Goal: Information Seeking & Learning: Learn about a topic

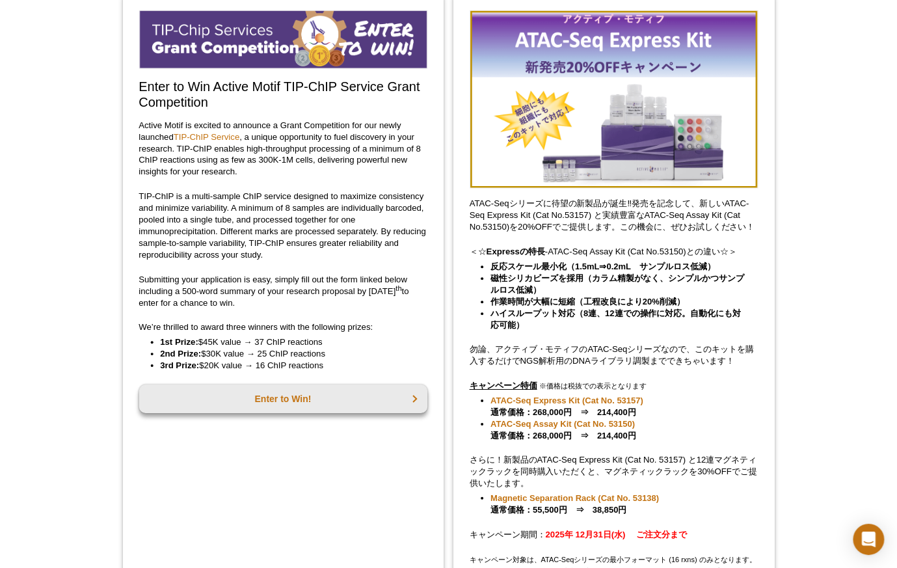
scroll to position [111, 0]
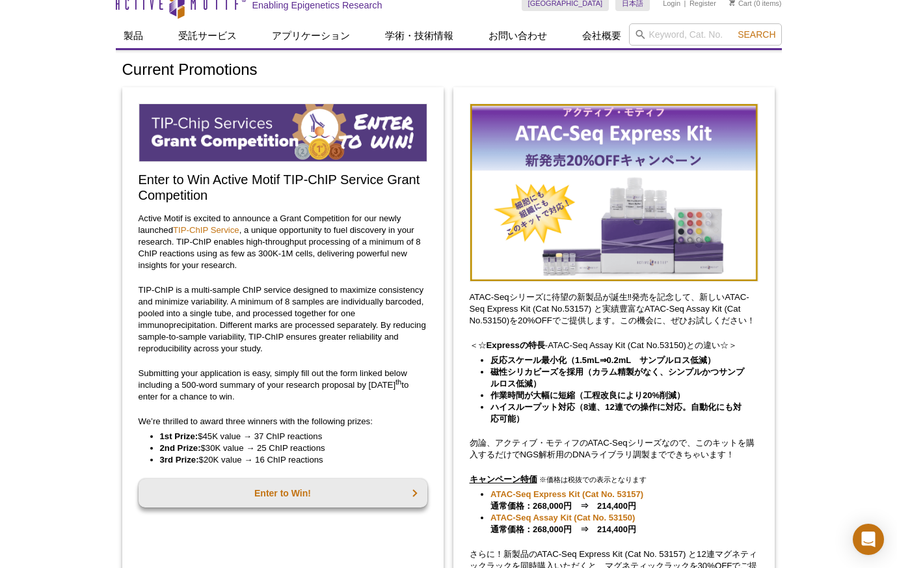
scroll to position [0, 0]
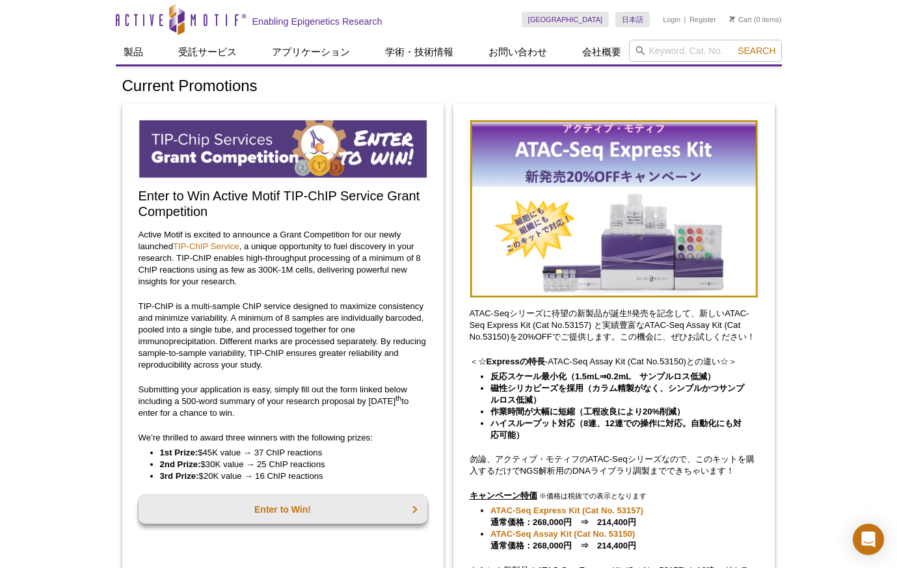
drag, startPoint x: 78, startPoint y: 106, endPoint x: 91, endPoint y: 105, distance: 13.0
click at [667, 55] on input "search" at bounding box center [705, 51] width 153 height 22
type input "54001"
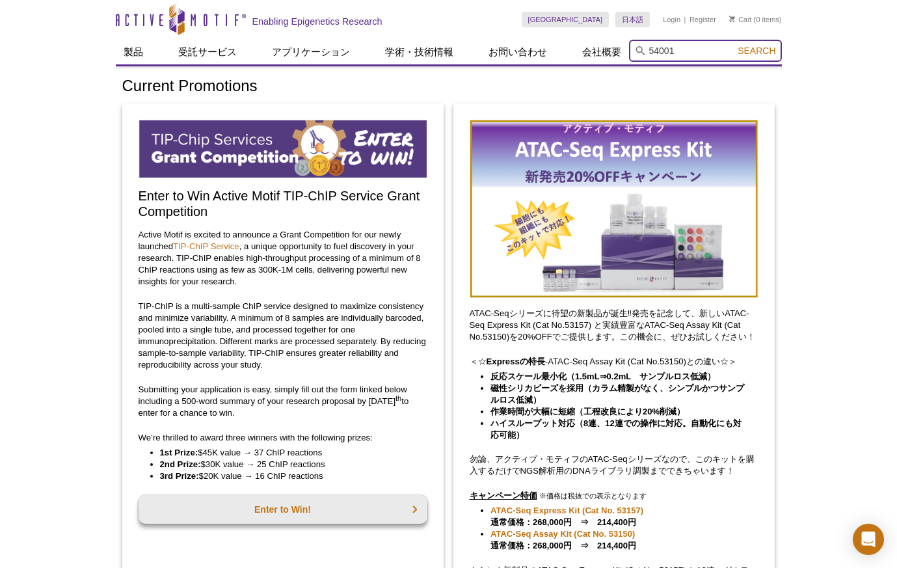
click at [734, 45] on button "Search" at bounding box center [757, 51] width 46 height 12
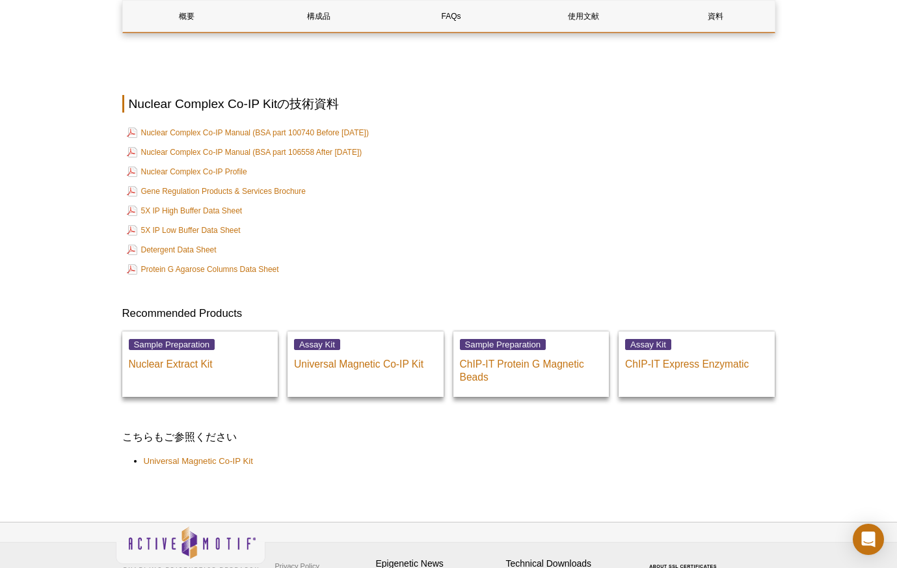
scroll to position [2099, 0]
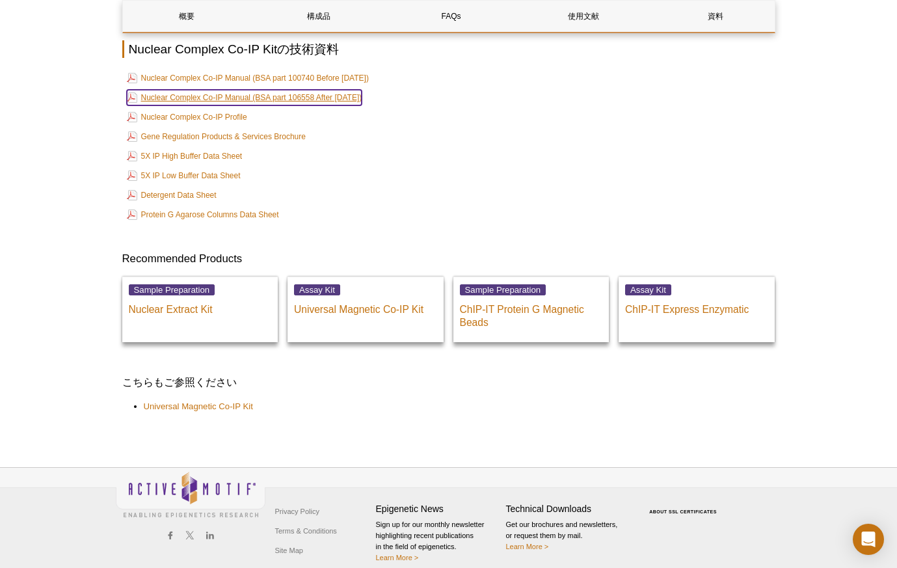
click at [197, 90] on link "Nuclear Complex Co-IP Manual (BSA part 106558 After [DATE])" at bounding box center [244, 98] width 235 height 16
click at [249, 92] on link "Nuclear Complex Co-IP Manual (BSA part 106558 After [DATE])" at bounding box center [244, 98] width 235 height 16
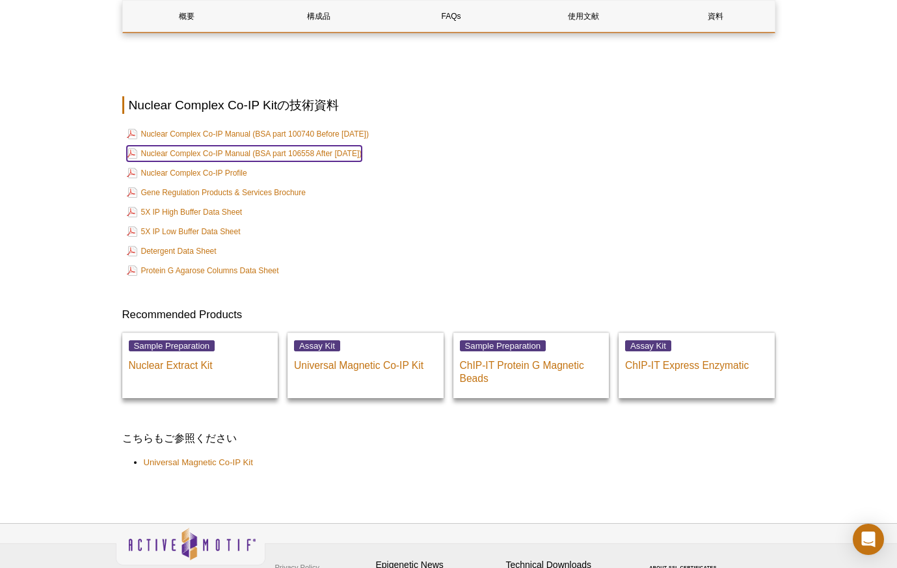
scroll to position [2042, 0]
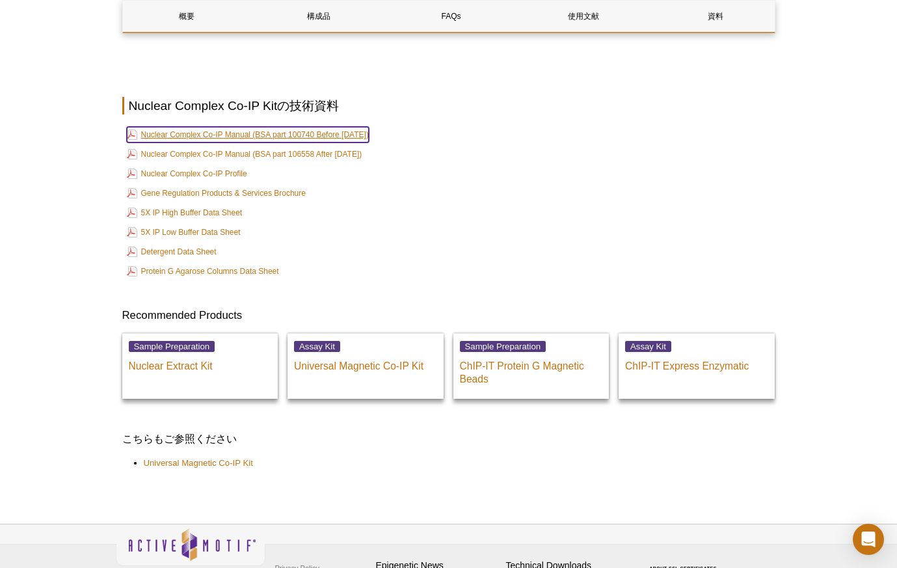
click at [317, 127] on link "Nuclear Complex Co-IP Manual (BSA part 100740 Before [DATE])" at bounding box center [248, 135] width 242 height 16
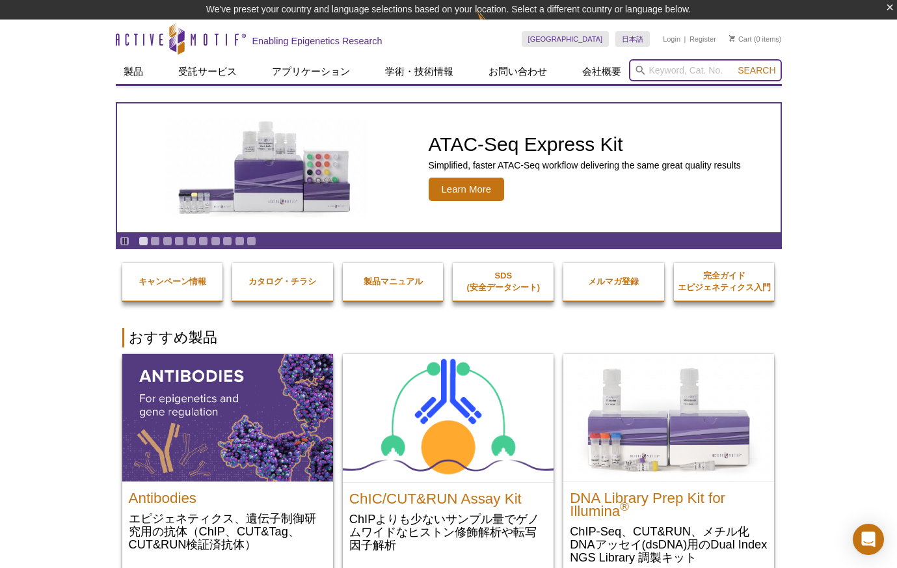
click at [660, 77] on input "search" at bounding box center [705, 70] width 153 height 22
type input "54001"
click at [734, 64] on button "Search" at bounding box center [757, 70] width 46 height 12
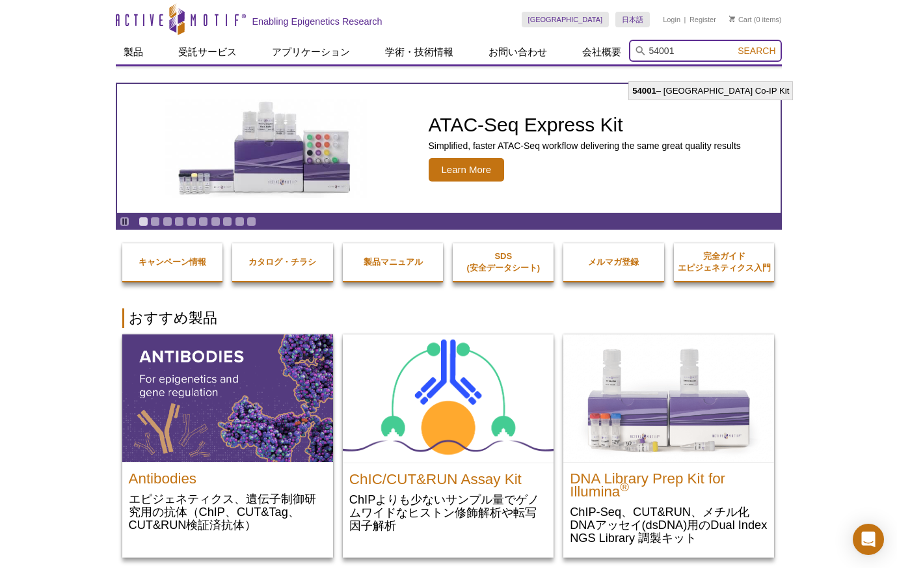
click at [678, 47] on input "54001" at bounding box center [705, 51] width 153 height 22
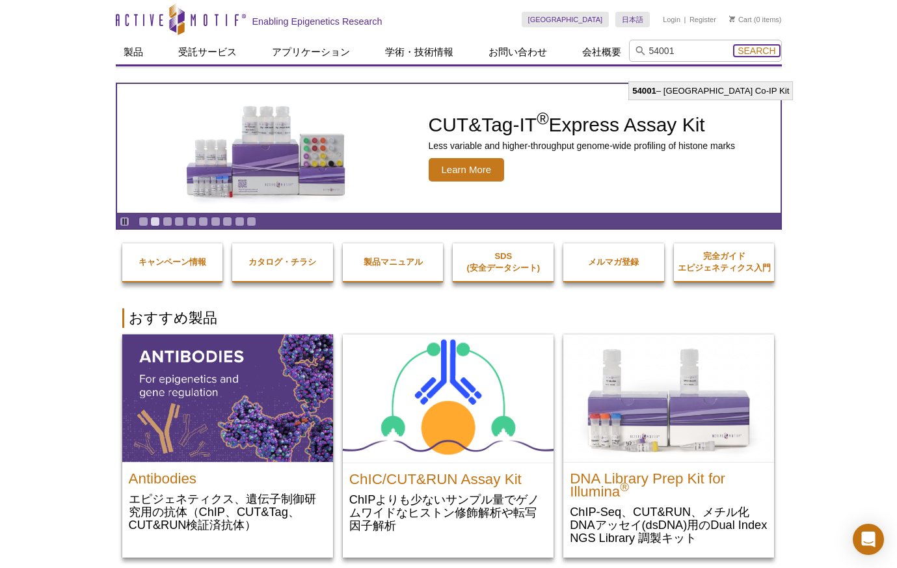
click at [742, 49] on span "Search" at bounding box center [757, 51] width 38 height 10
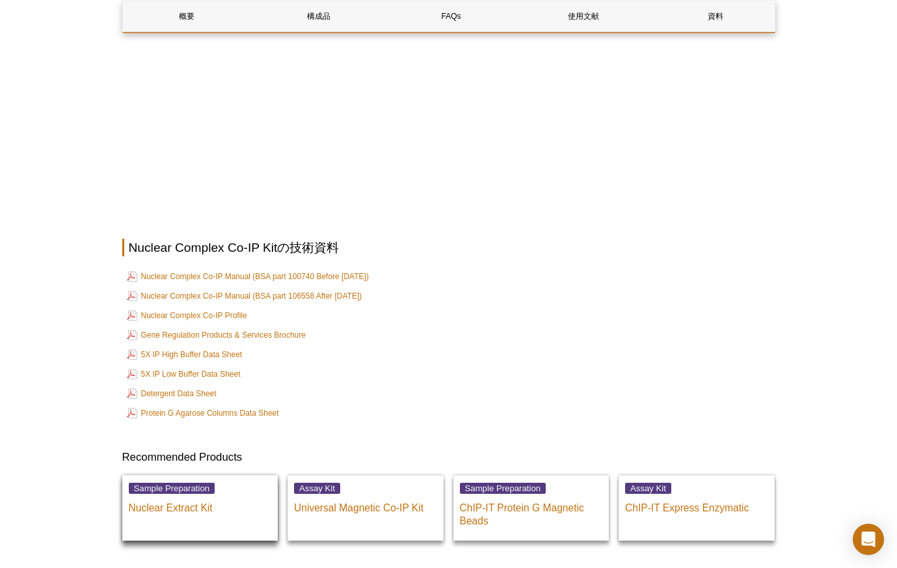
scroll to position [1969, 0]
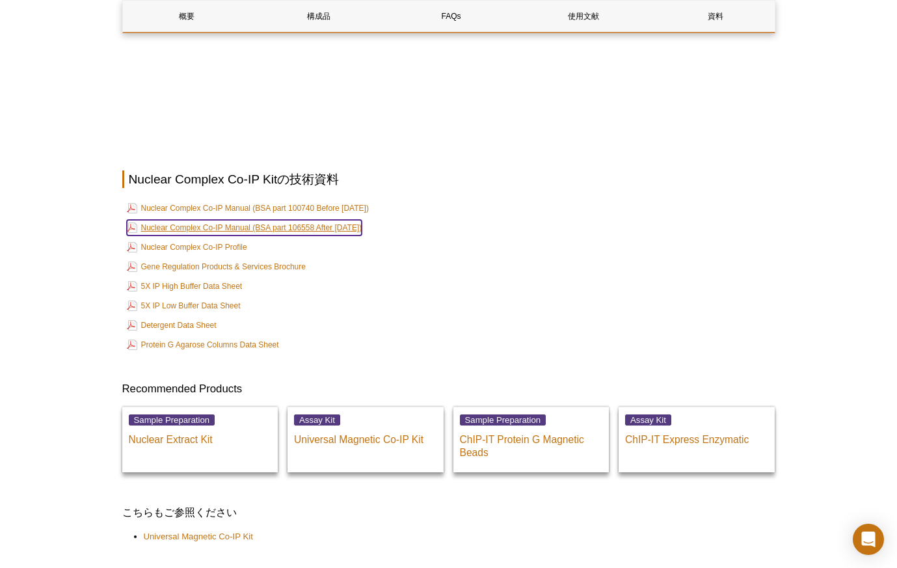
click at [241, 220] on link "Nuclear Complex Co-IP Manual (BSA part 106558 After [DATE])" at bounding box center [244, 228] width 235 height 16
drag, startPoint x: 391, startPoint y: 215, endPoint x: 250, endPoint y: 215, distance: 141.2
click at [250, 219] on td "Nuclear Complex Co-IP Manual (BSA part 106558 After [DATE])" at bounding box center [449, 228] width 651 height 18
copy link "(BSA part 106558 After [DATE])"
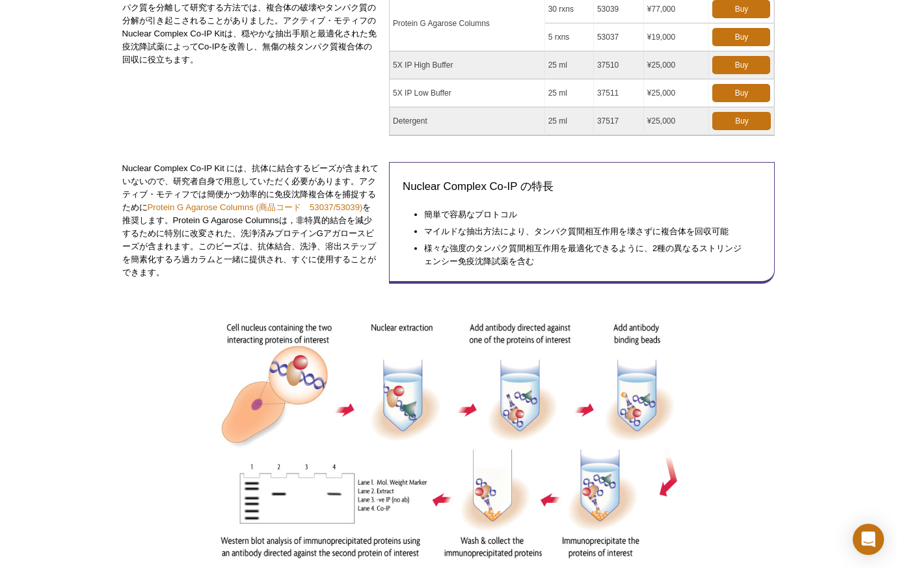
scroll to position [0, 0]
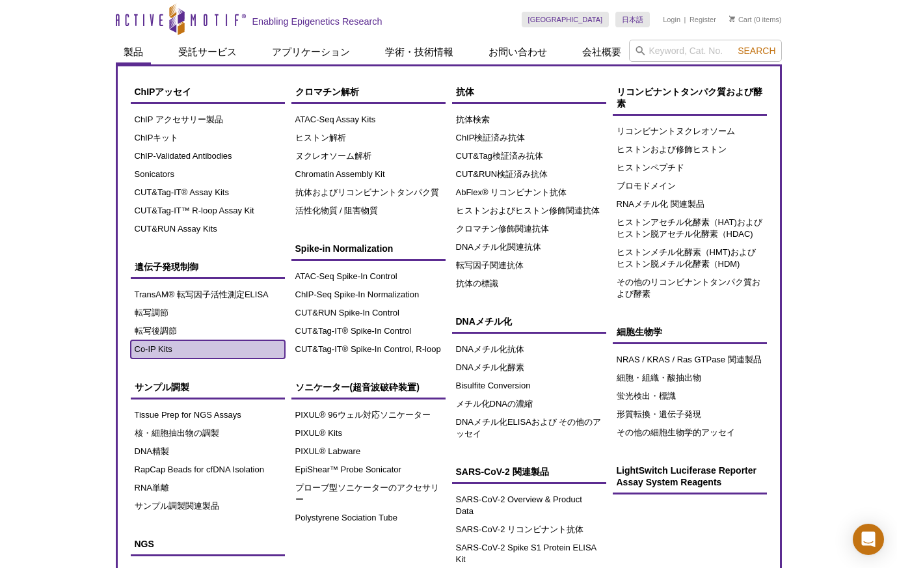
click at [150, 343] on link "Co-IP Kits" at bounding box center [208, 349] width 154 height 18
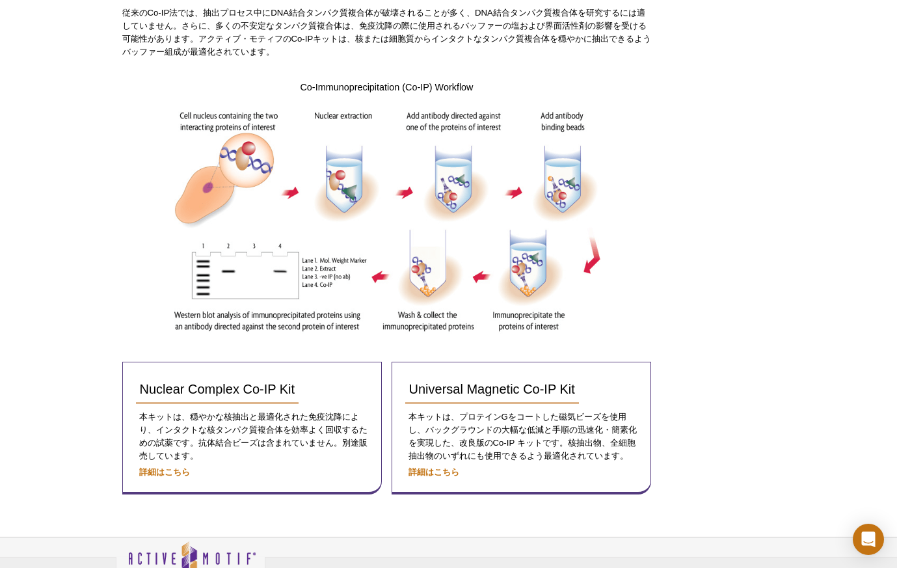
scroll to position [260, 0]
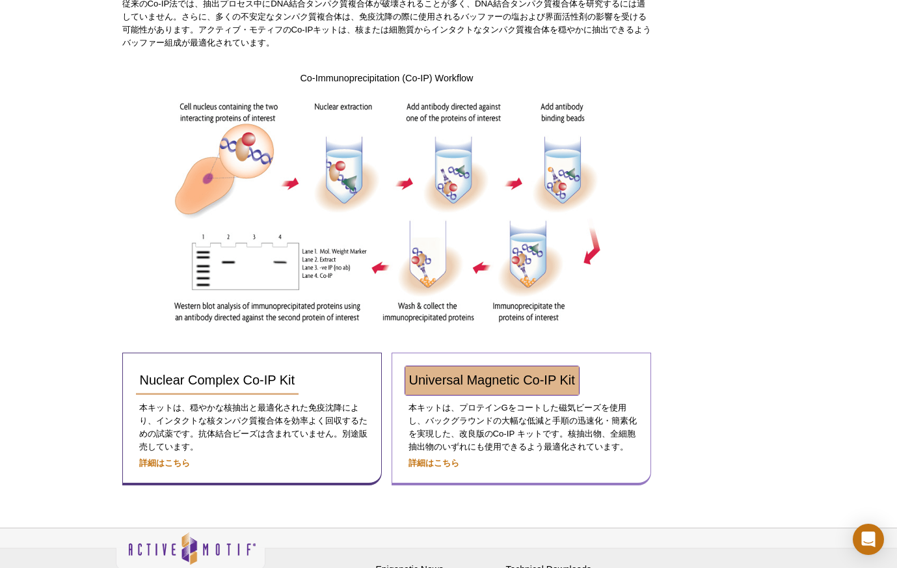
click at [472, 385] on span "Universal Magnetic Co-IP Kit" at bounding box center [492, 380] width 166 height 14
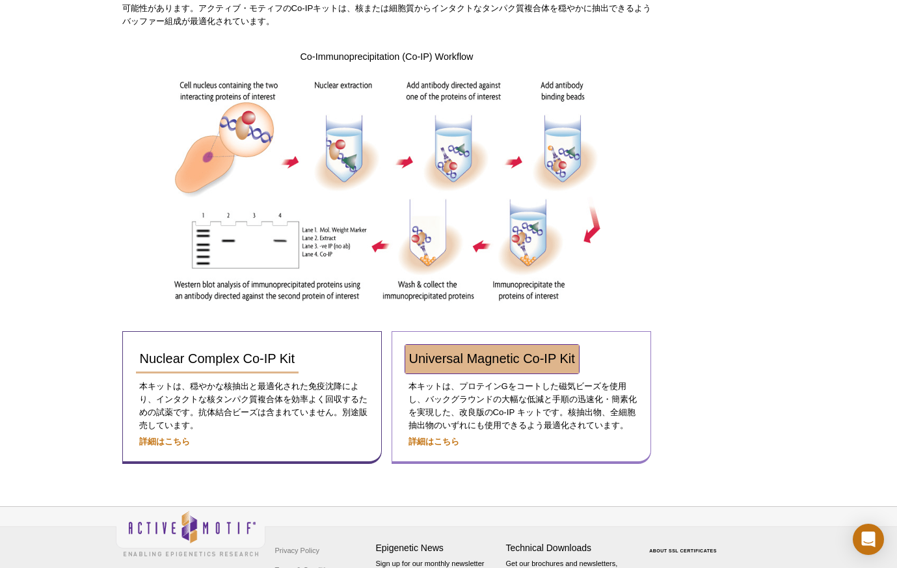
scroll to position [234, 0]
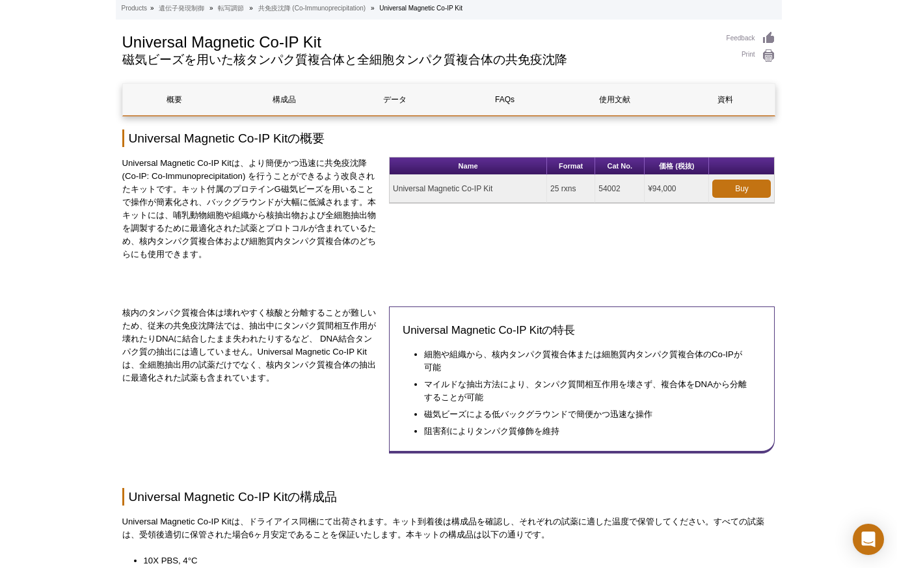
scroll to position [65, 0]
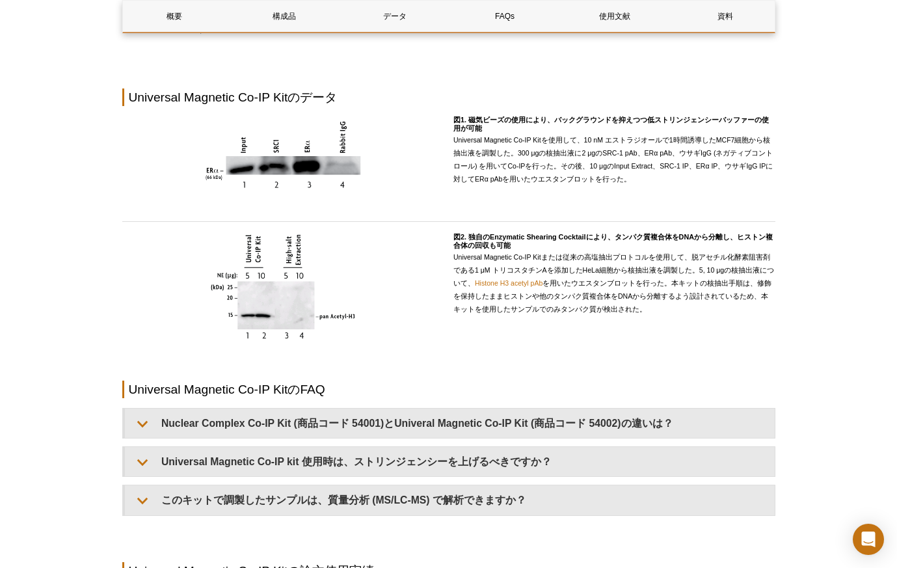
scroll to position [828, 0]
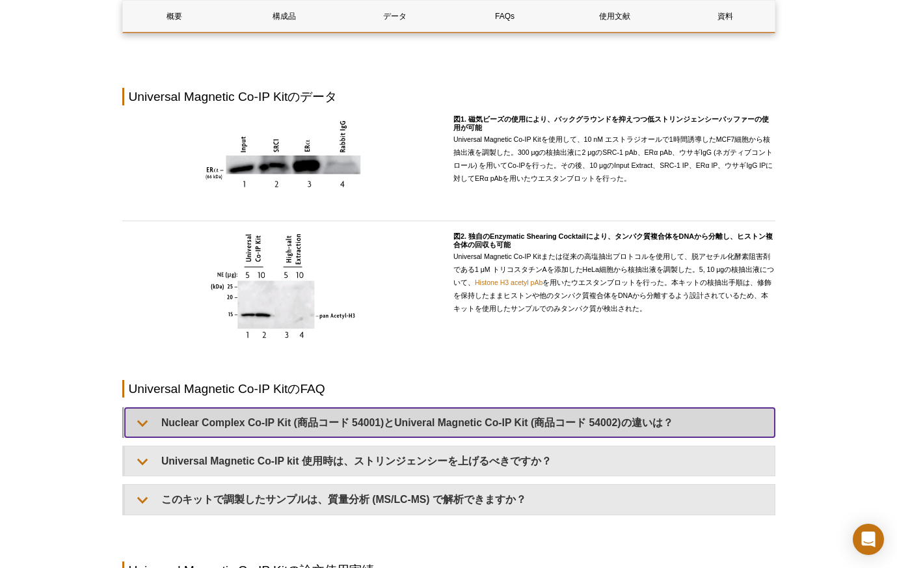
click at [222, 426] on summary "Nuclear Complex Co-IP Kit (商品コード 54001)とUniveral Magnetic Co-IP Kit (商品コード 5400…" at bounding box center [450, 422] width 650 height 29
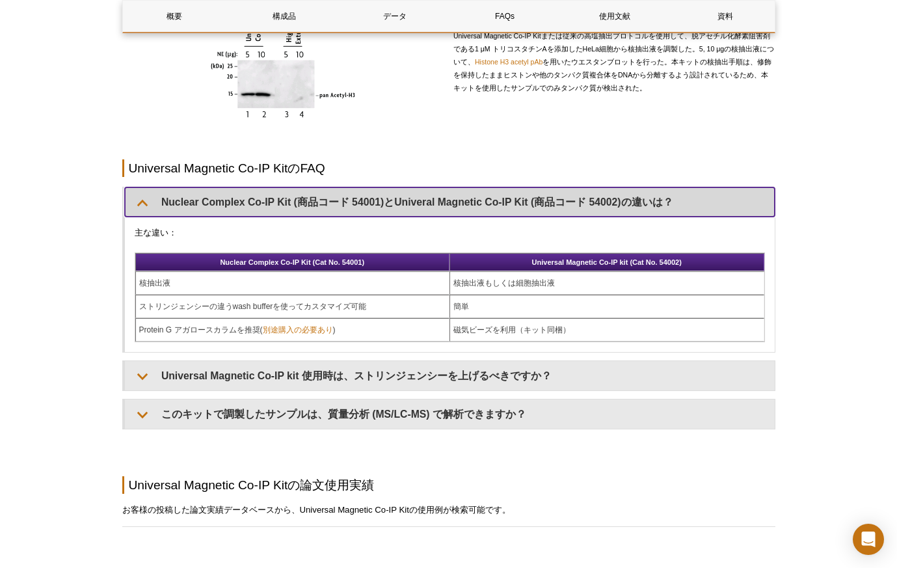
scroll to position [1049, 0]
